Goal: Transaction & Acquisition: Book appointment/travel/reservation

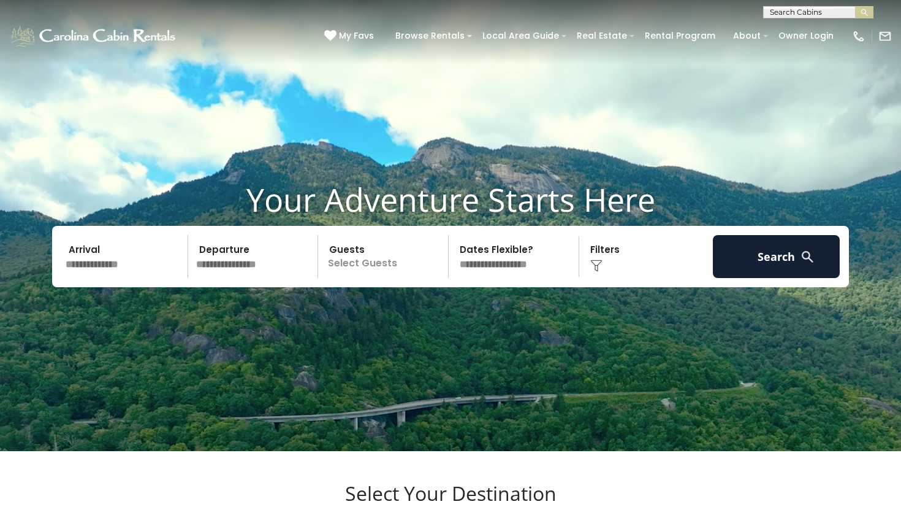
click at [148, 278] on input "text" at bounding box center [124, 256] width 127 height 43
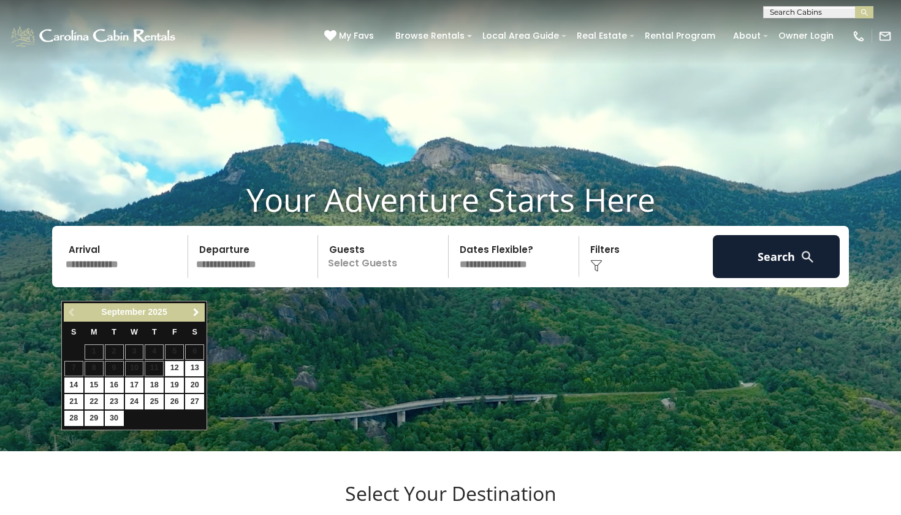
click at [195, 315] on span "Next" at bounding box center [196, 312] width 10 height 10
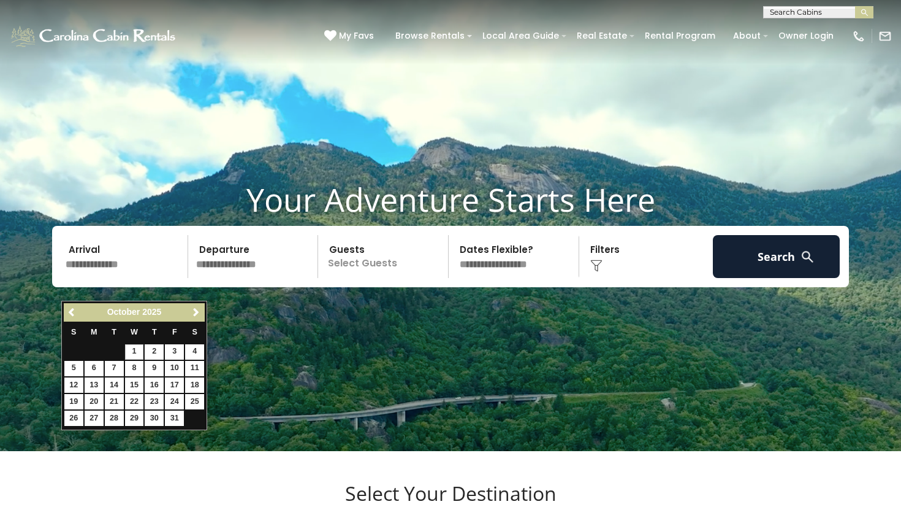
click at [137, 352] on link "1" at bounding box center [134, 351] width 19 height 15
type input "*******"
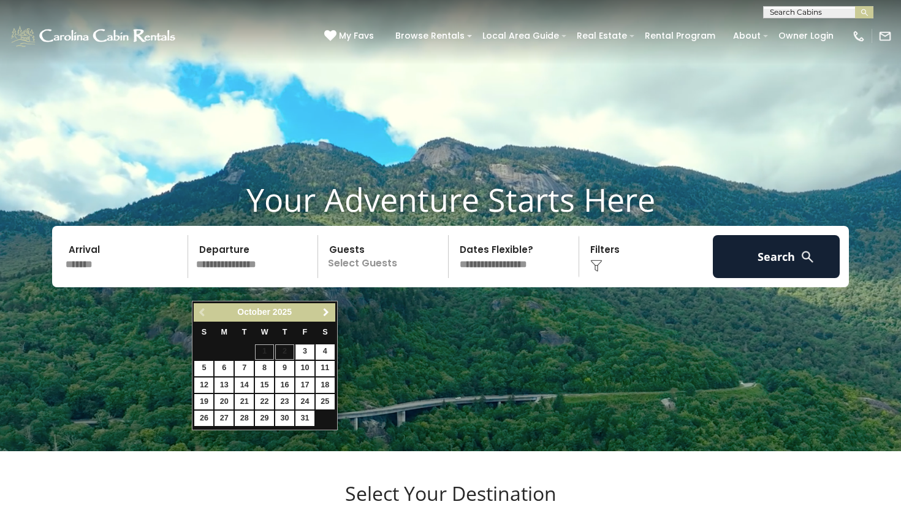
click at [321, 311] on link "Next" at bounding box center [326, 312] width 15 height 15
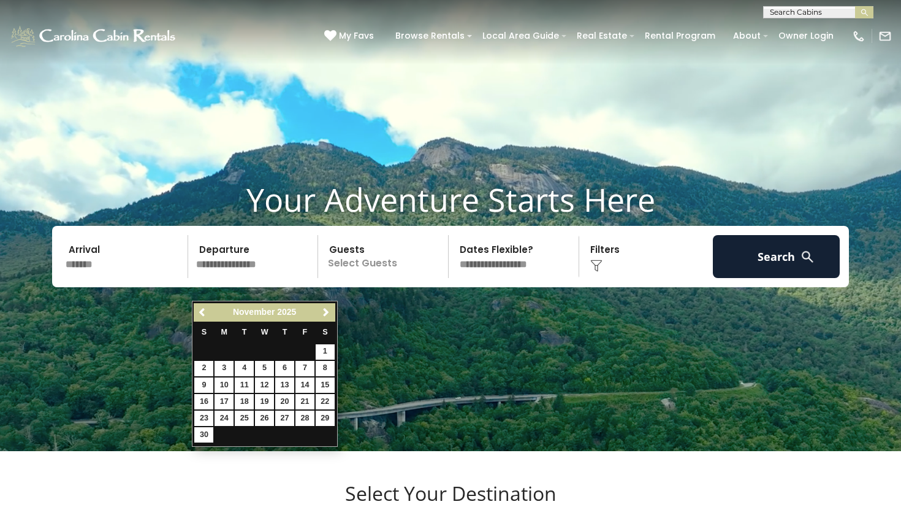
click at [321, 311] on link "Next" at bounding box center [326, 312] width 15 height 15
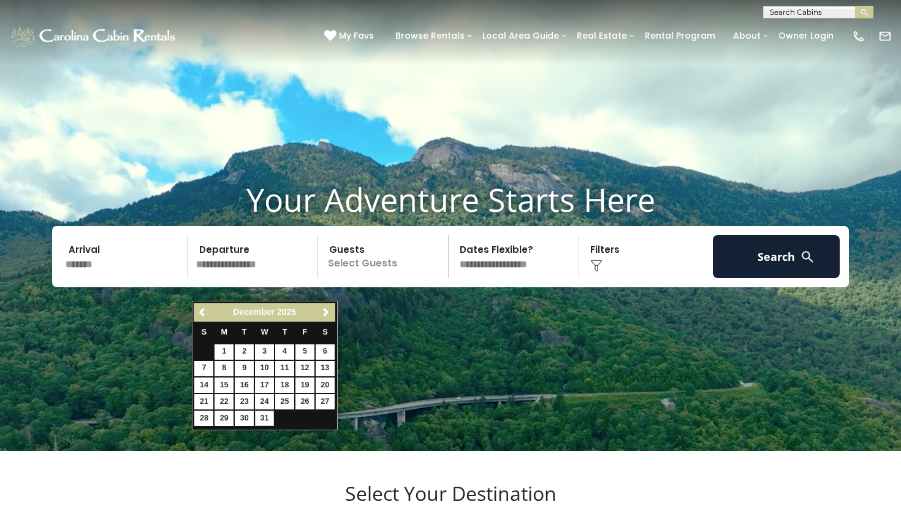
click at [271, 410] on link "31" at bounding box center [264, 417] width 19 height 15
type input "********"
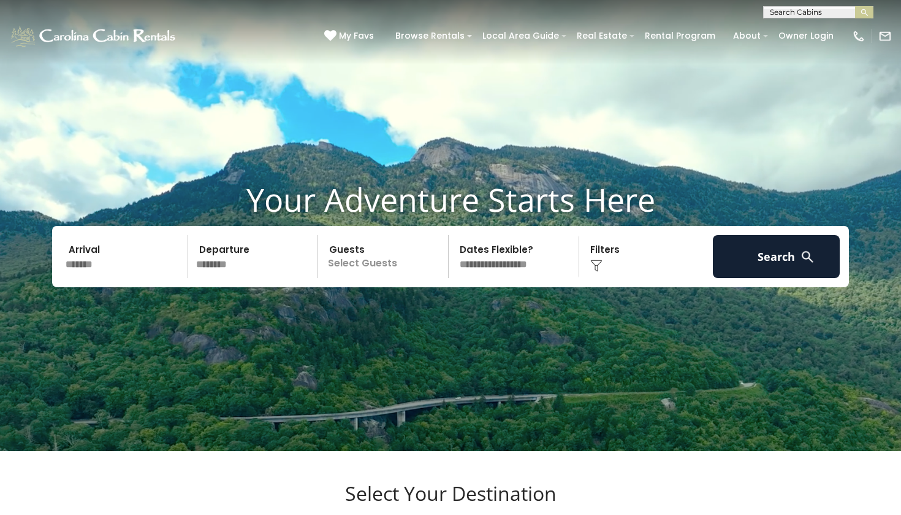
click at [363, 278] on p "Select Guests" at bounding box center [385, 256] width 126 height 43
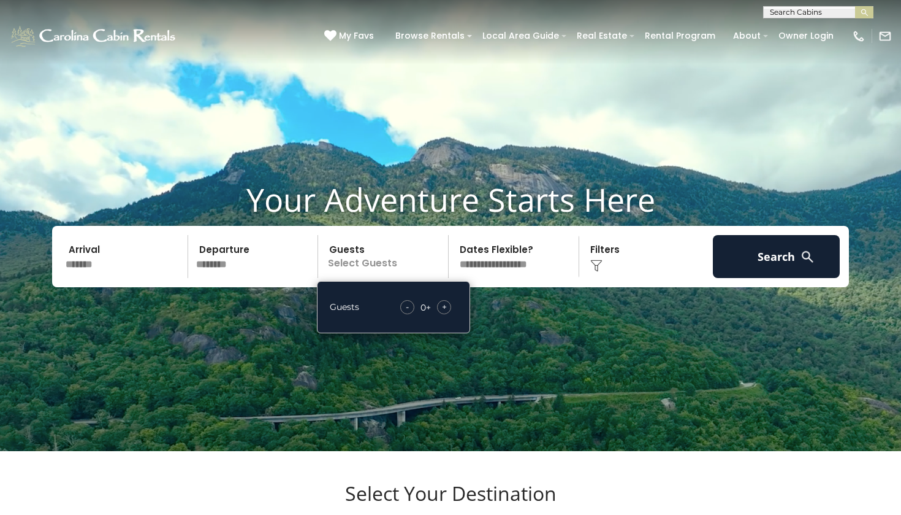
click at [441, 314] on div "+" at bounding box center [444, 307] width 14 height 14
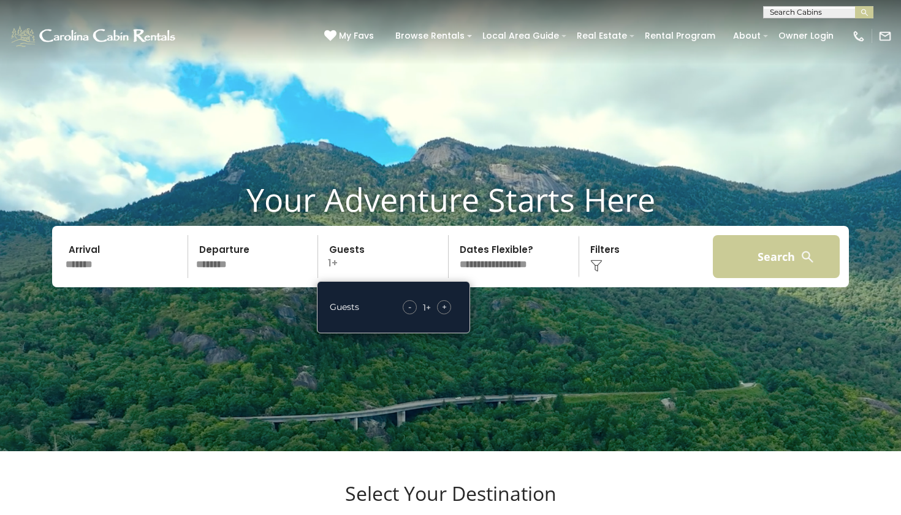
click at [741, 278] on button "Search" at bounding box center [776, 256] width 127 height 43
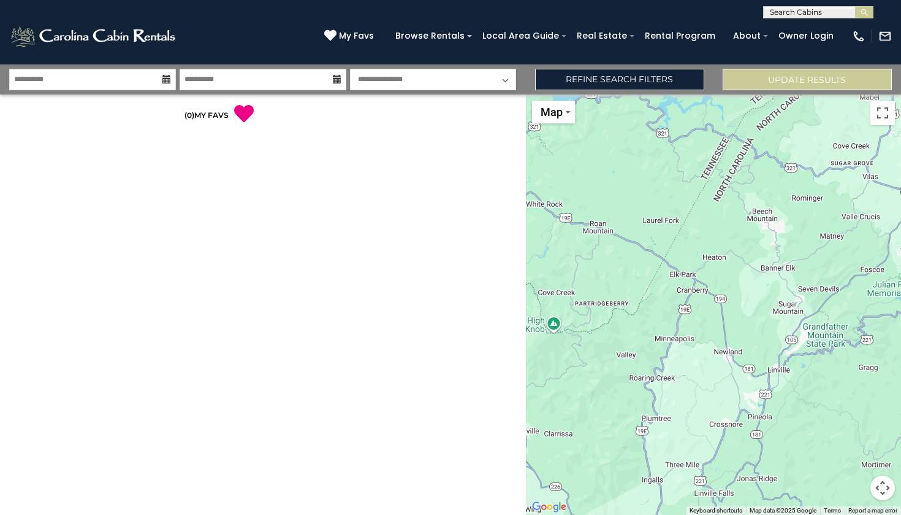
drag, startPoint x: 622, startPoint y: 242, endPoint x: 622, endPoint y: 189, distance: 52.7
click at [622, 189] on div at bounding box center [714, 304] width 376 height 420
